Goal: Task Accomplishment & Management: Complete application form

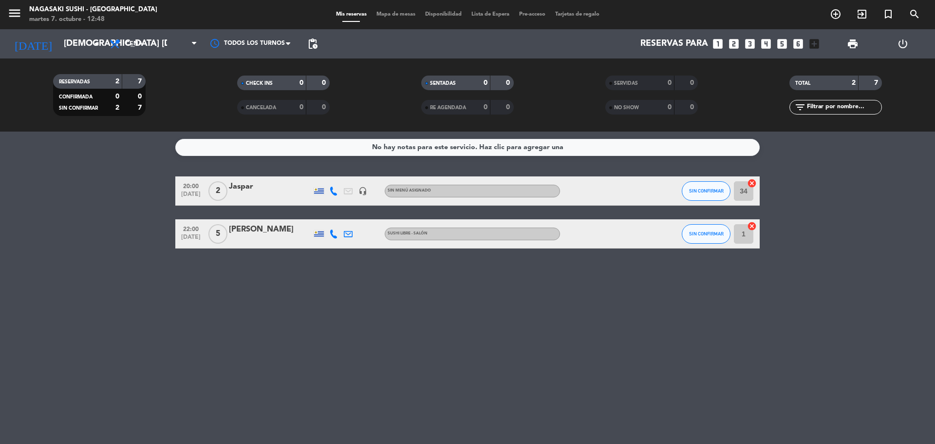
click at [799, 42] on icon "looks_6" at bounding box center [798, 44] width 13 height 13
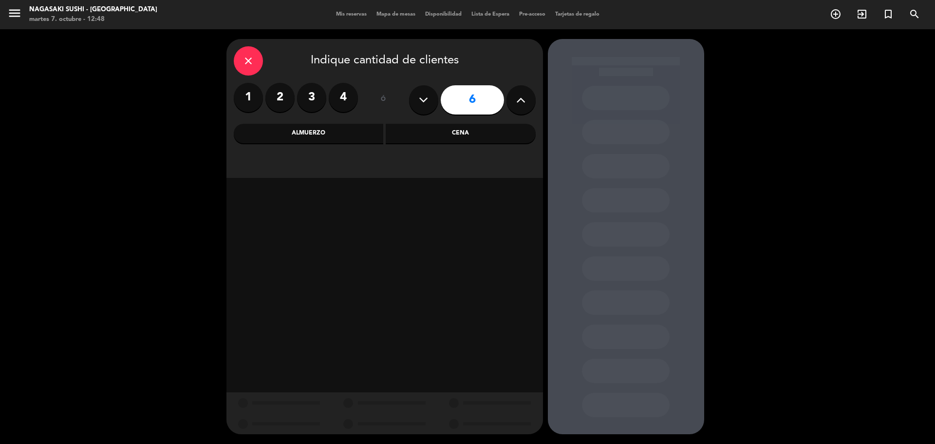
click at [524, 101] on icon at bounding box center [520, 100] width 9 height 15
type input "7"
click at [437, 131] on div "Cena" at bounding box center [461, 133] width 150 height 19
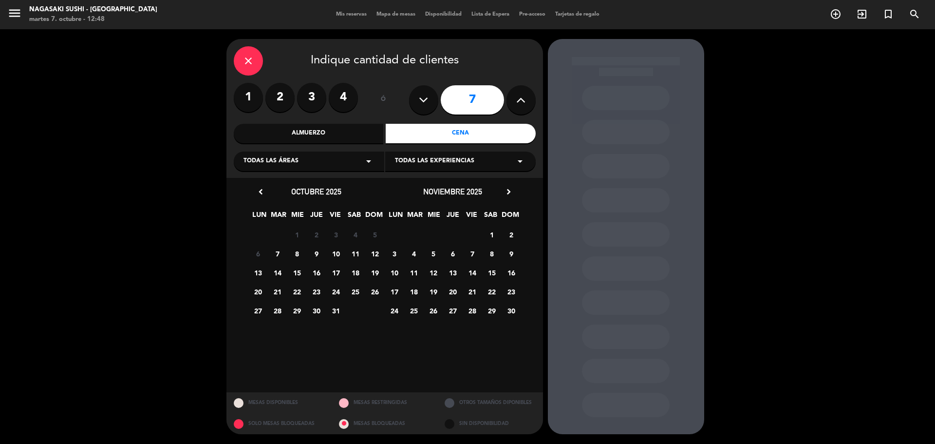
click at [275, 251] on span "7" at bounding box center [277, 254] width 16 height 16
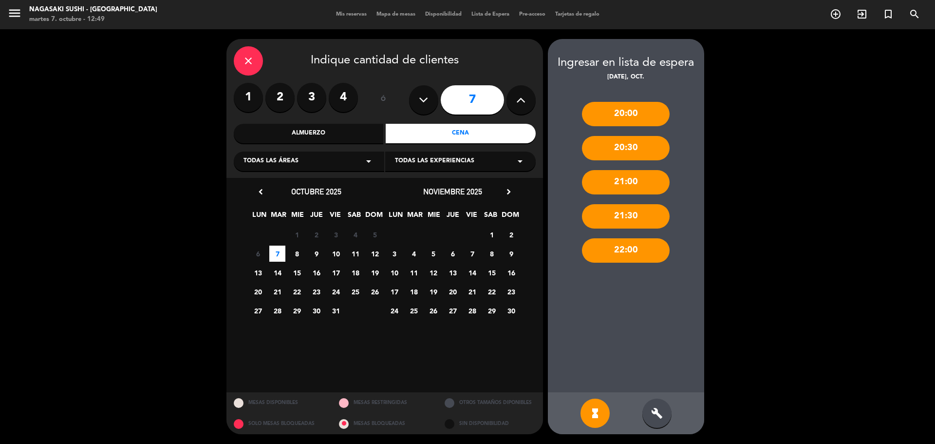
click at [647, 218] on div "21:30" at bounding box center [626, 216] width 88 height 24
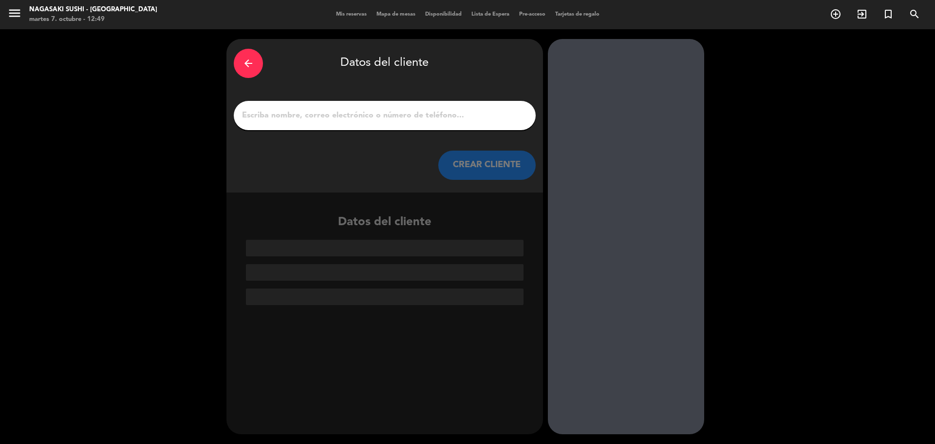
click at [411, 117] on input "1" at bounding box center [384, 116] width 287 height 14
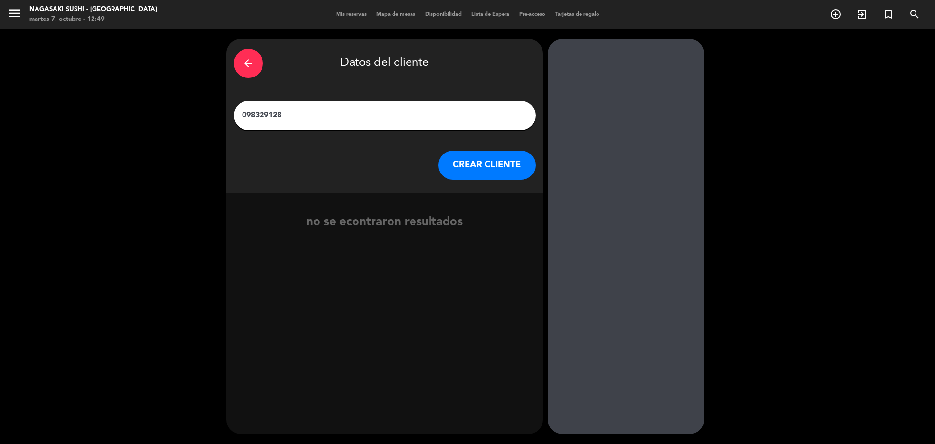
type input "098329128"
click at [454, 159] on button "CREAR CLIENTE" at bounding box center [486, 165] width 97 height 29
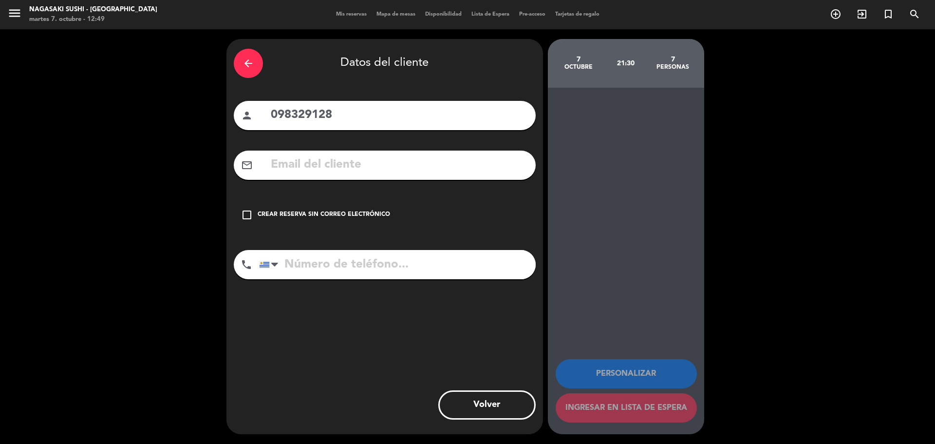
drag, startPoint x: 354, startPoint y: 118, endPoint x: 268, endPoint y: 125, distance: 86.5
click at [268, 125] on div "person 098329128" at bounding box center [385, 115] width 302 height 29
click at [323, 267] on input "tel" at bounding box center [397, 264] width 277 height 29
paste input "098329128"
type input "098329128"
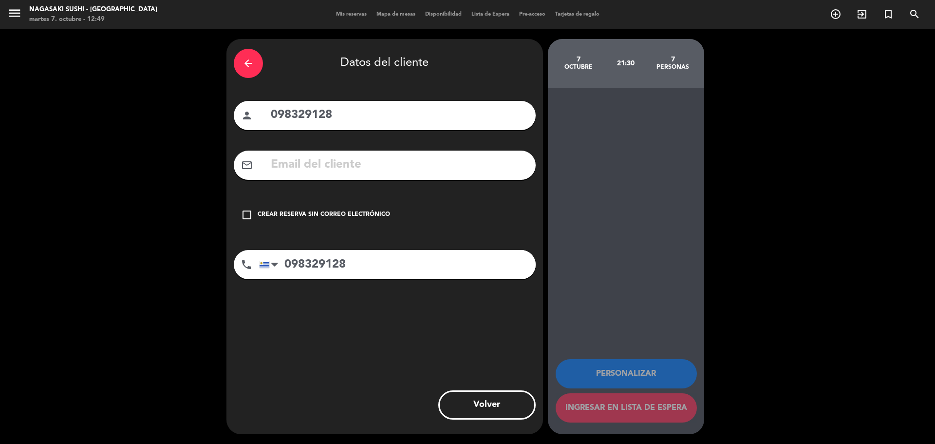
click at [335, 118] on input "098329128" at bounding box center [399, 115] width 259 height 20
type input "0"
type input "maite"
click at [250, 215] on icon "check_box_outline_blank" at bounding box center [247, 215] width 12 height 12
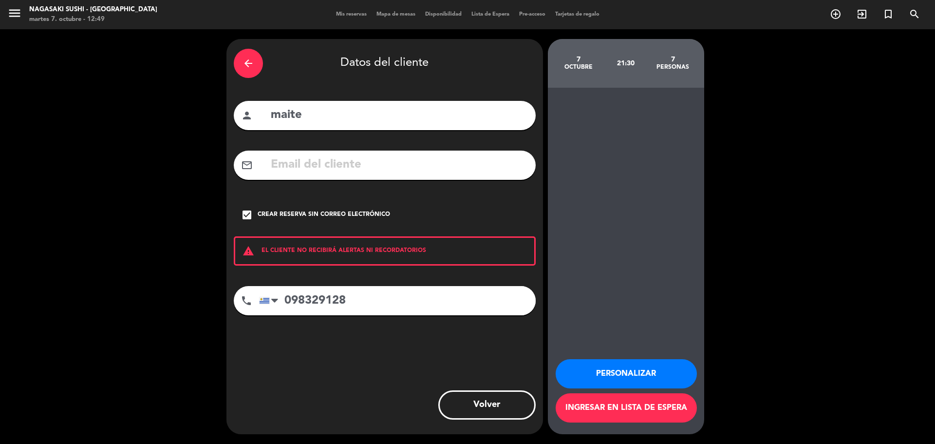
click at [656, 383] on button "Personalizar" at bounding box center [626, 373] width 141 height 29
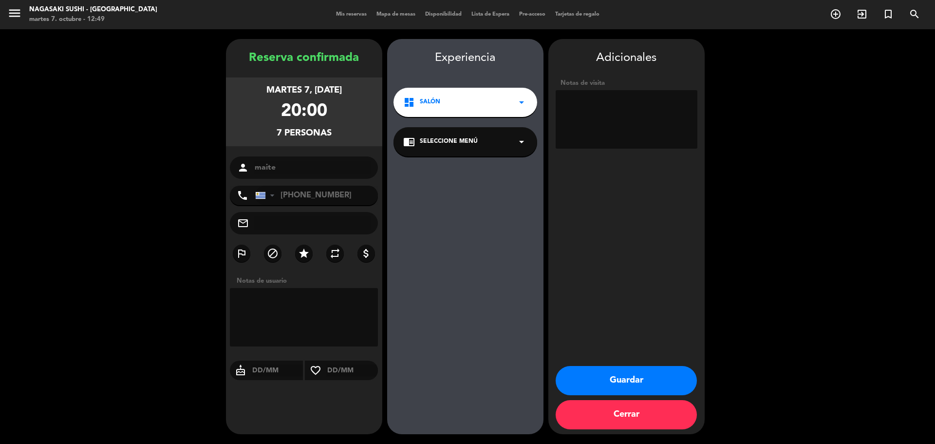
click at [351, 308] on textarea at bounding box center [304, 317] width 149 height 58
type textarea "patio"
click at [628, 378] on button "Guardar" at bounding box center [626, 380] width 141 height 29
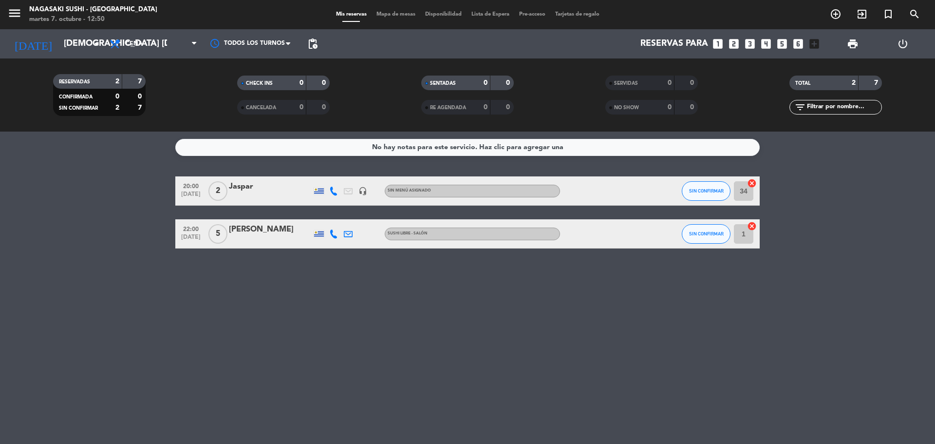
click at [548, 152] on div "No hay notas para este servicio. Haz clic para agregar una" at bounding box center [467, 147] width 191 height 11
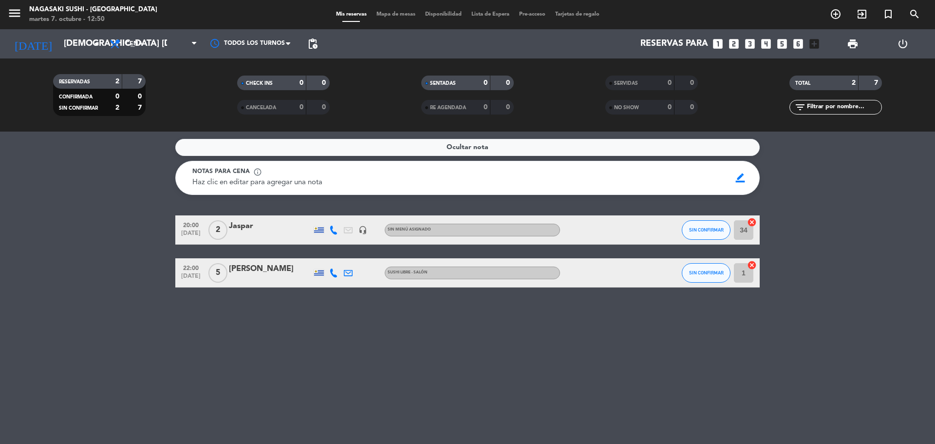
click at [591, 143] on div "Ocultar nota" at bounding box center [467, 147] width 585 height 17
